Goal: Task Accomplishment & Management: Manage account settings

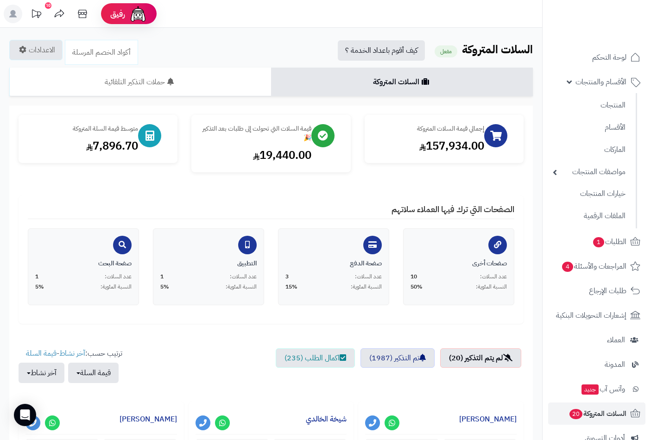
scroll to position [257, 0]
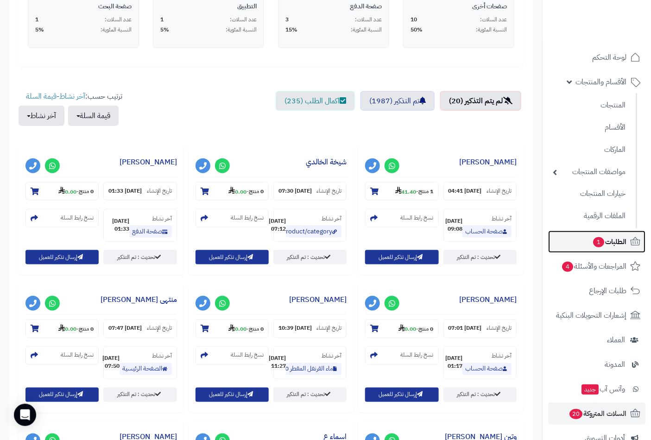
click at [607, 241] on span "الطلبات 1" at bounding box center [609, 241] width 34 height 13
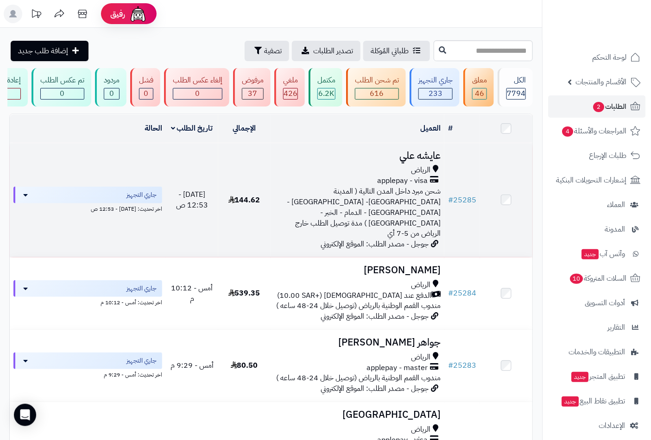
click at [420, 186] on span "applepay - visa" at bounding box center [402, 180] width 50 height 11
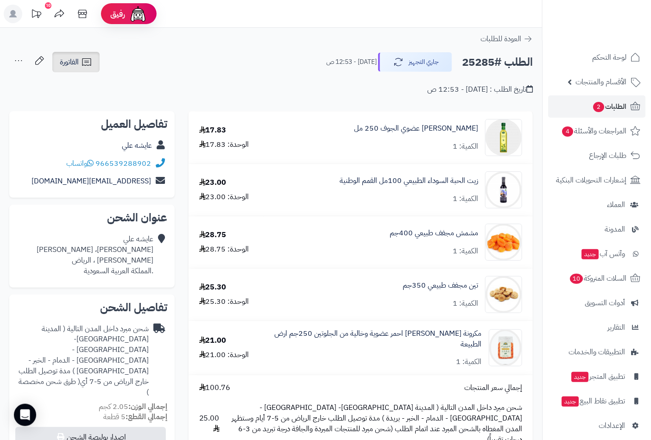
click at [81, 63] on icon at bounding box center [86, 61] width 11 height 11
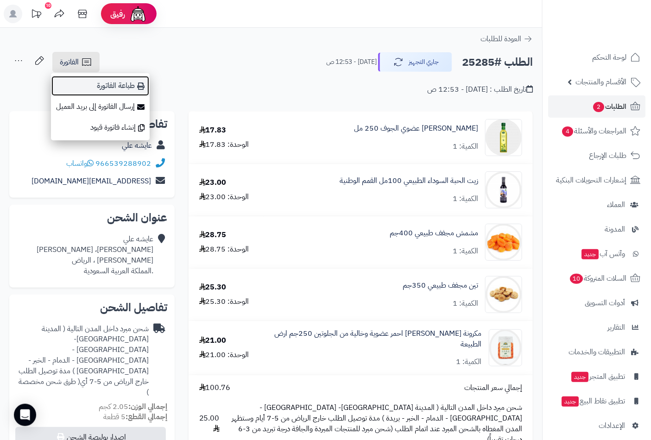
click at [122, 79] on link "طباعة الفاتورة" at bounding box center [100, 85] width 99 height 21
